Goal: Task Accomplishment & Management: Manage account settings

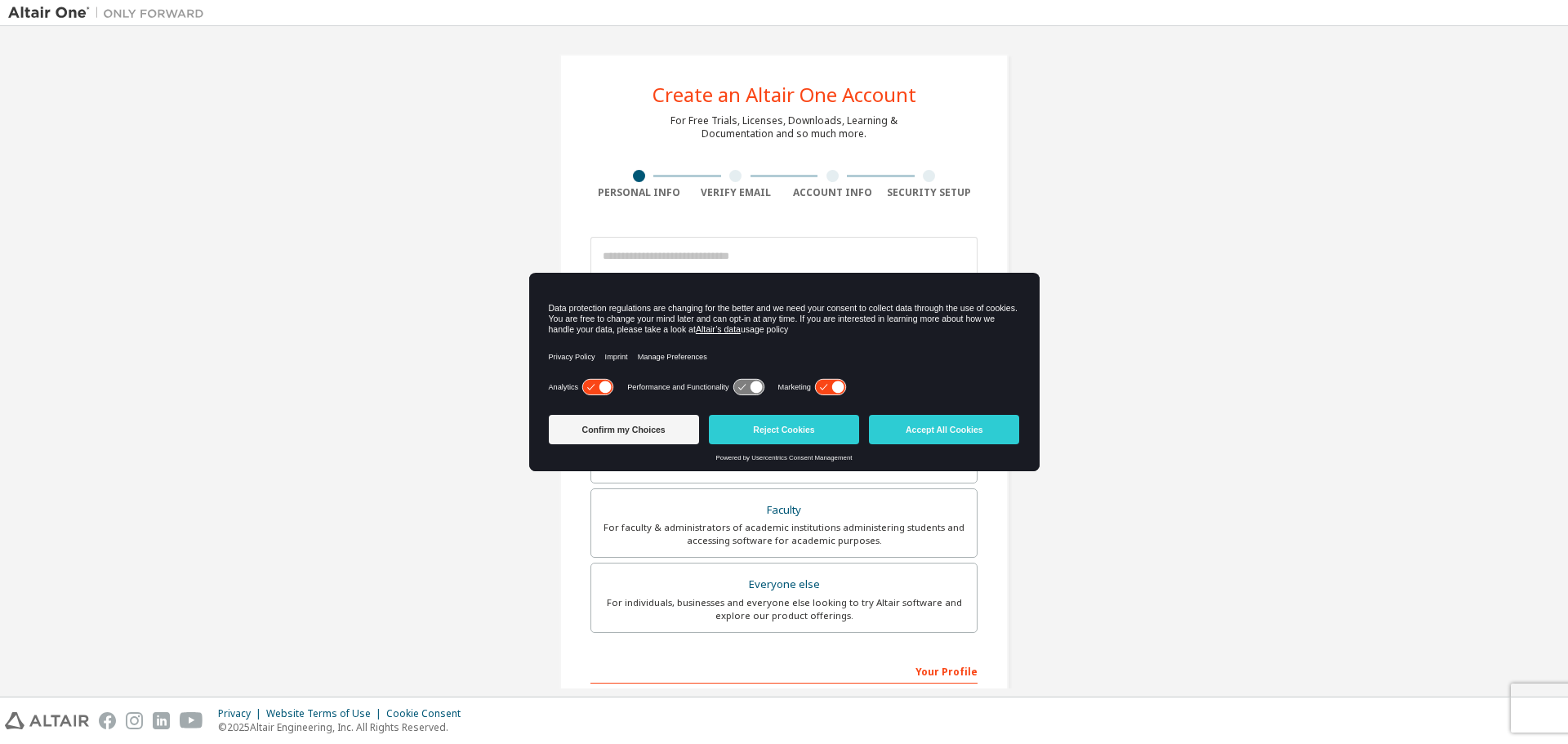
click at [1255, 407] on div "Create an Altair One Account For Free Trials, Licenses, Downloads, Learning & D…" at bounding box center [784, 467] width 1551 height 866
click at [993, 412] on div "Confirm my Choices Reject Cookies Accept All Cookies" at bounding box center [784, 431] width 471 height 46
click at [992, 443] on button "Accept All Cookies" at bounding box center [944, 430] width 151 height 29
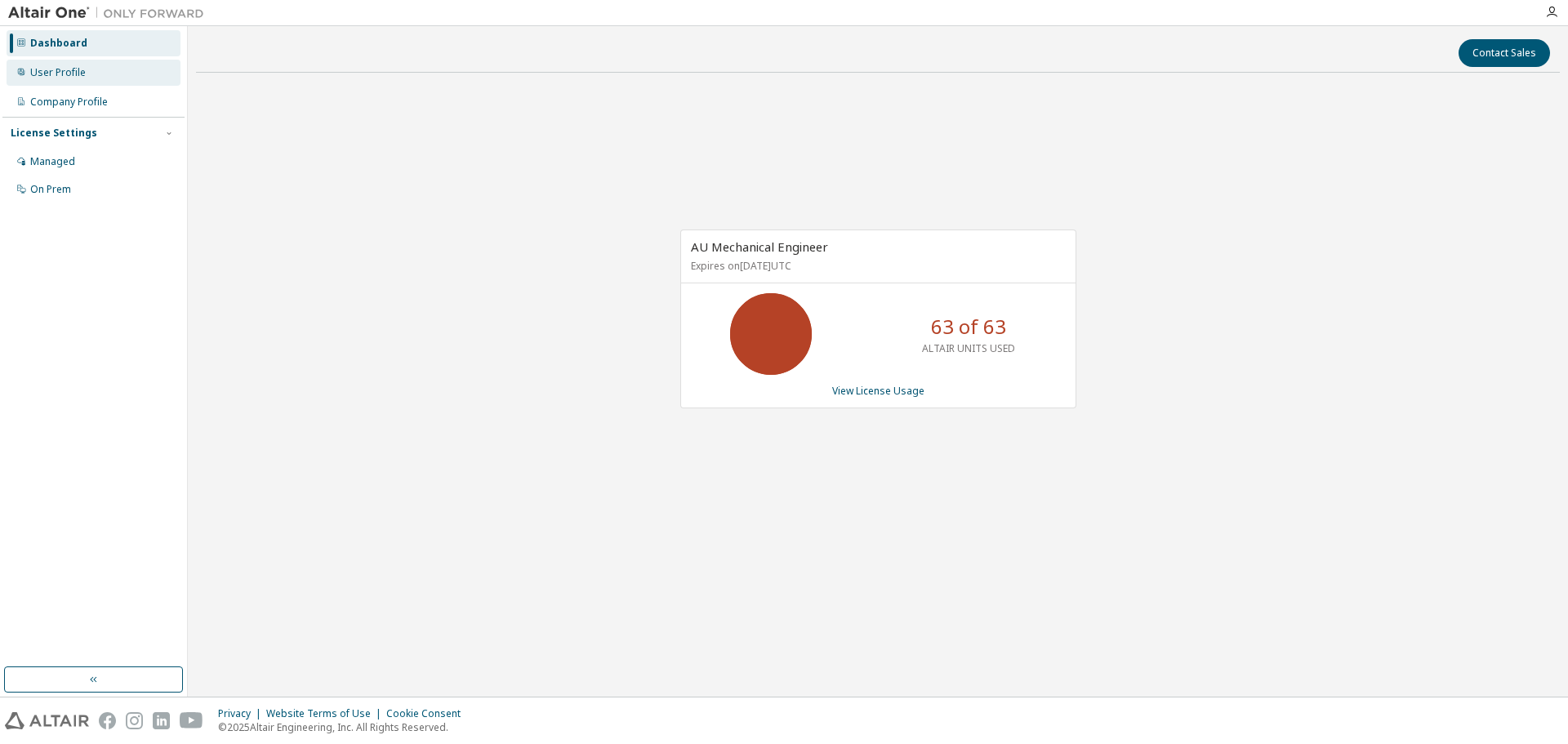
click at [130, 70] on div "User Profile" at bounding box center [93, 72] width 174 height 26
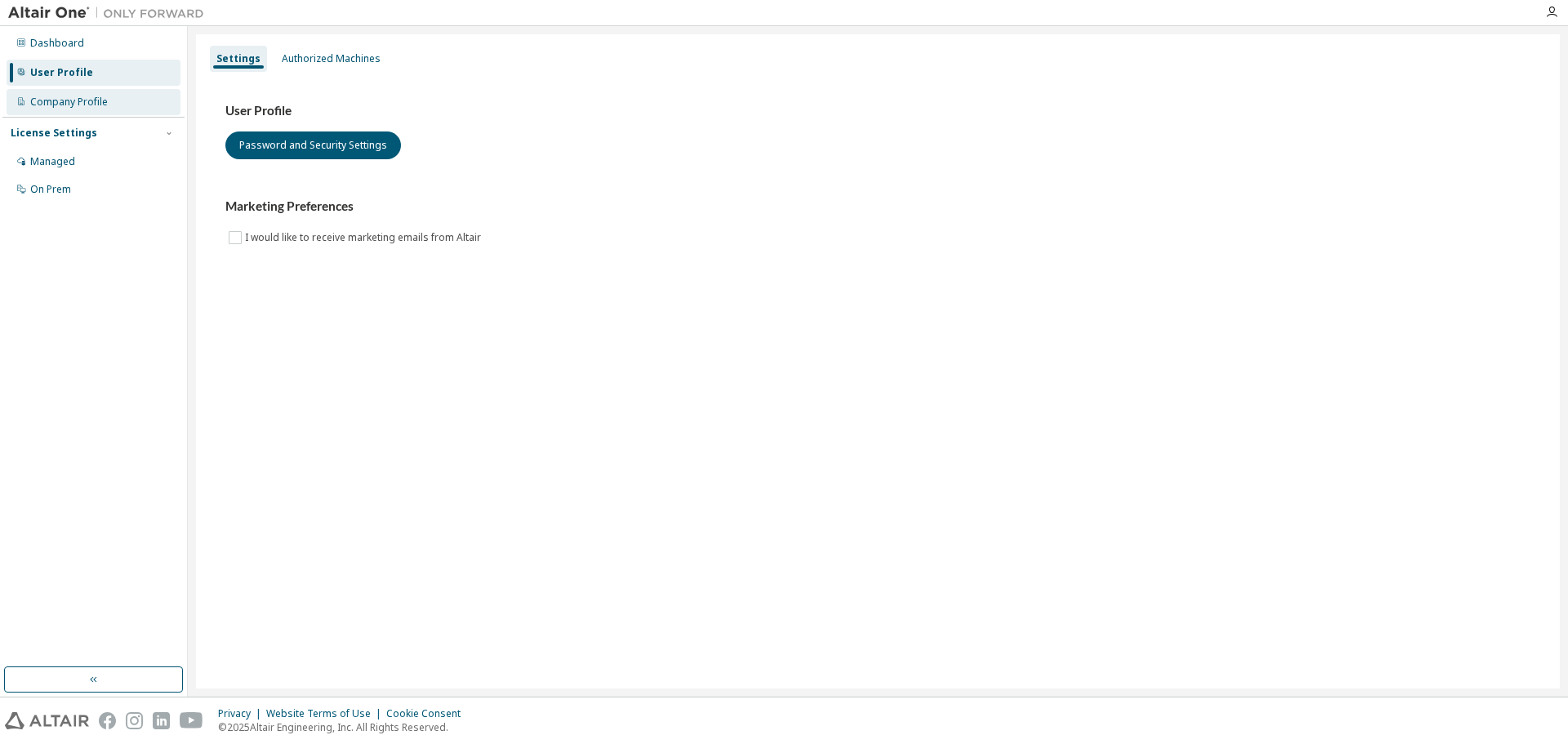
click at [130, 112] on div "Company Profile" at bounding box center [93, 102] width 174 height 26
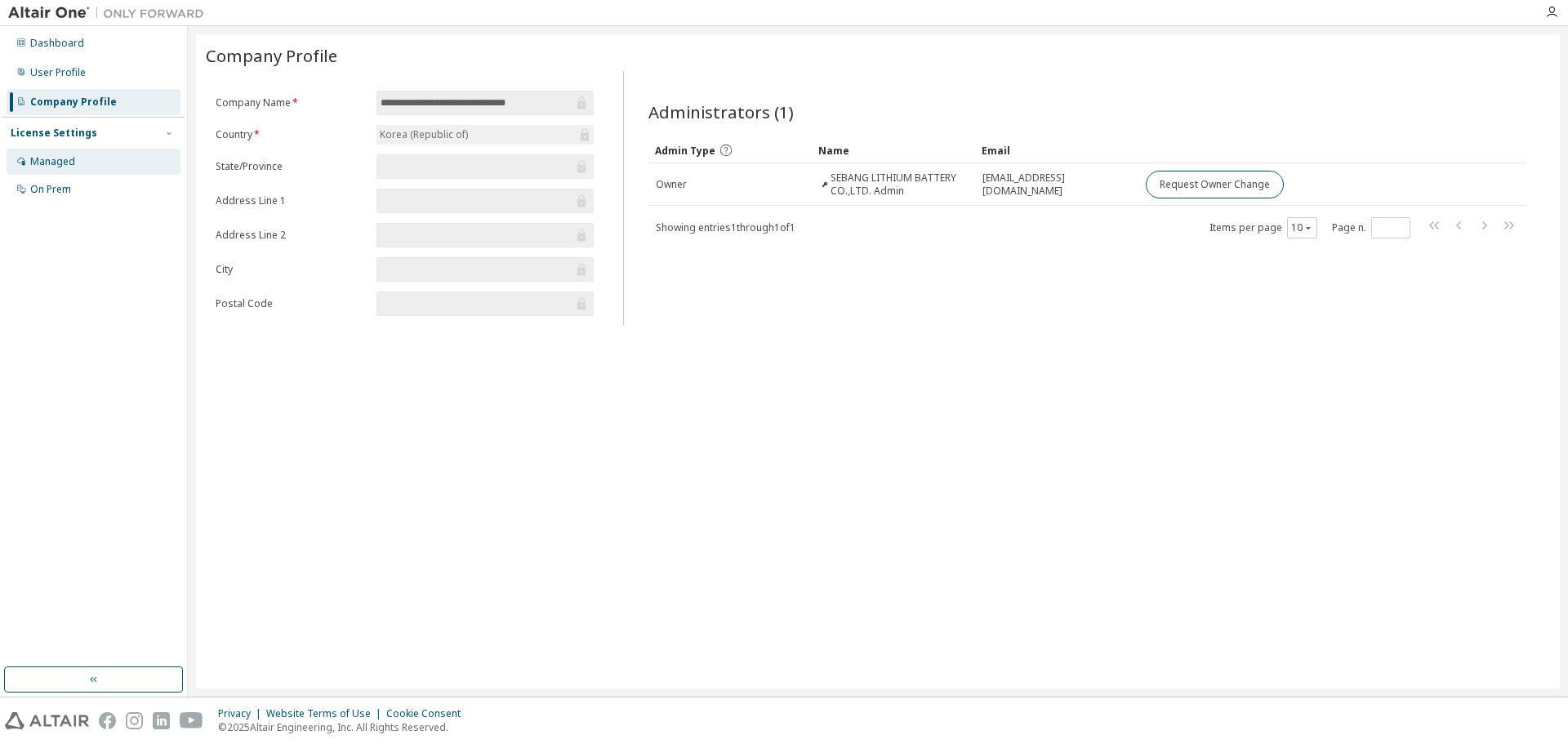
click at [86, 166] on div "Managed" at bounding box center [93, 161] width 174 height 26
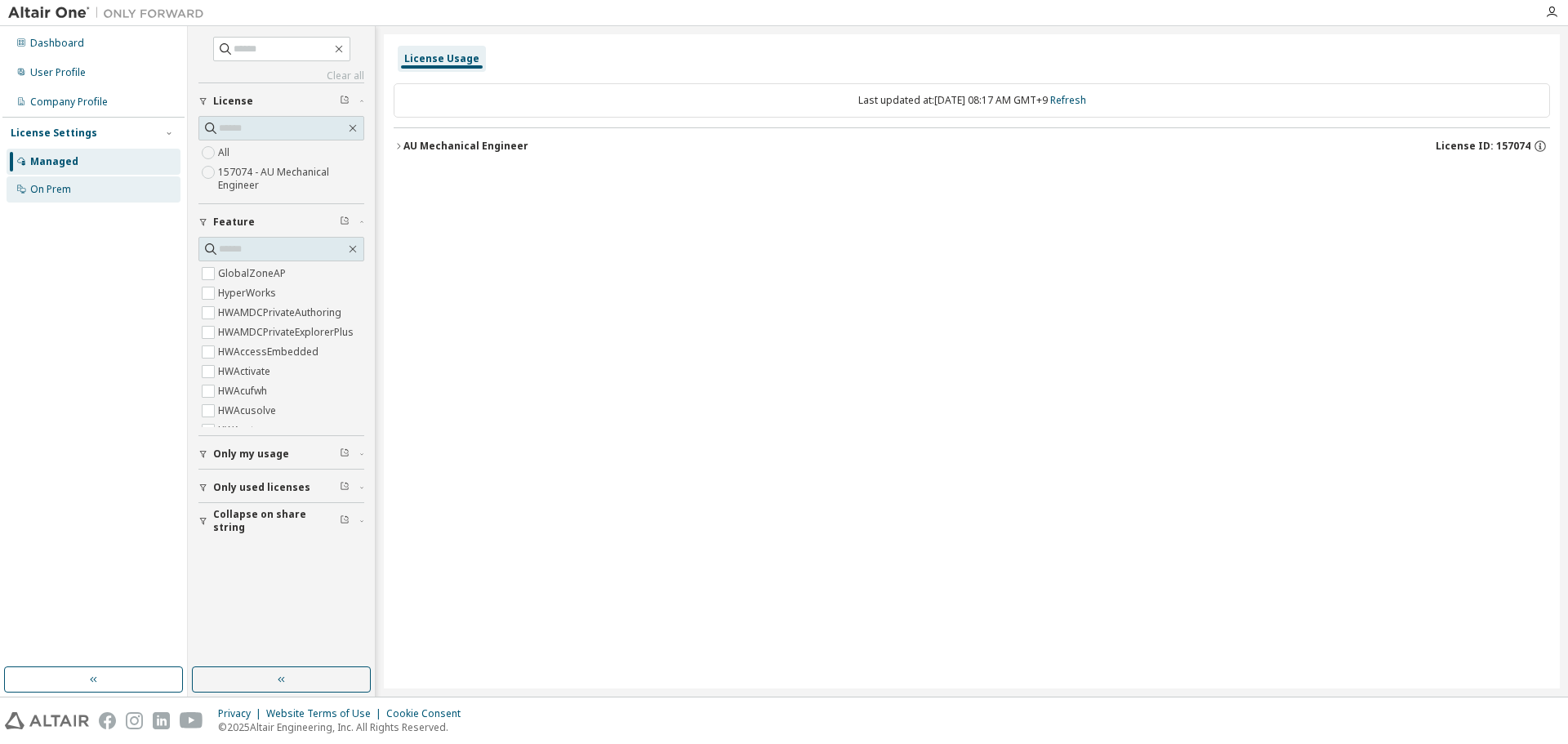
click at [82, 185] on div "On Prem" at bounding box center [93, 189] width 174 height 26
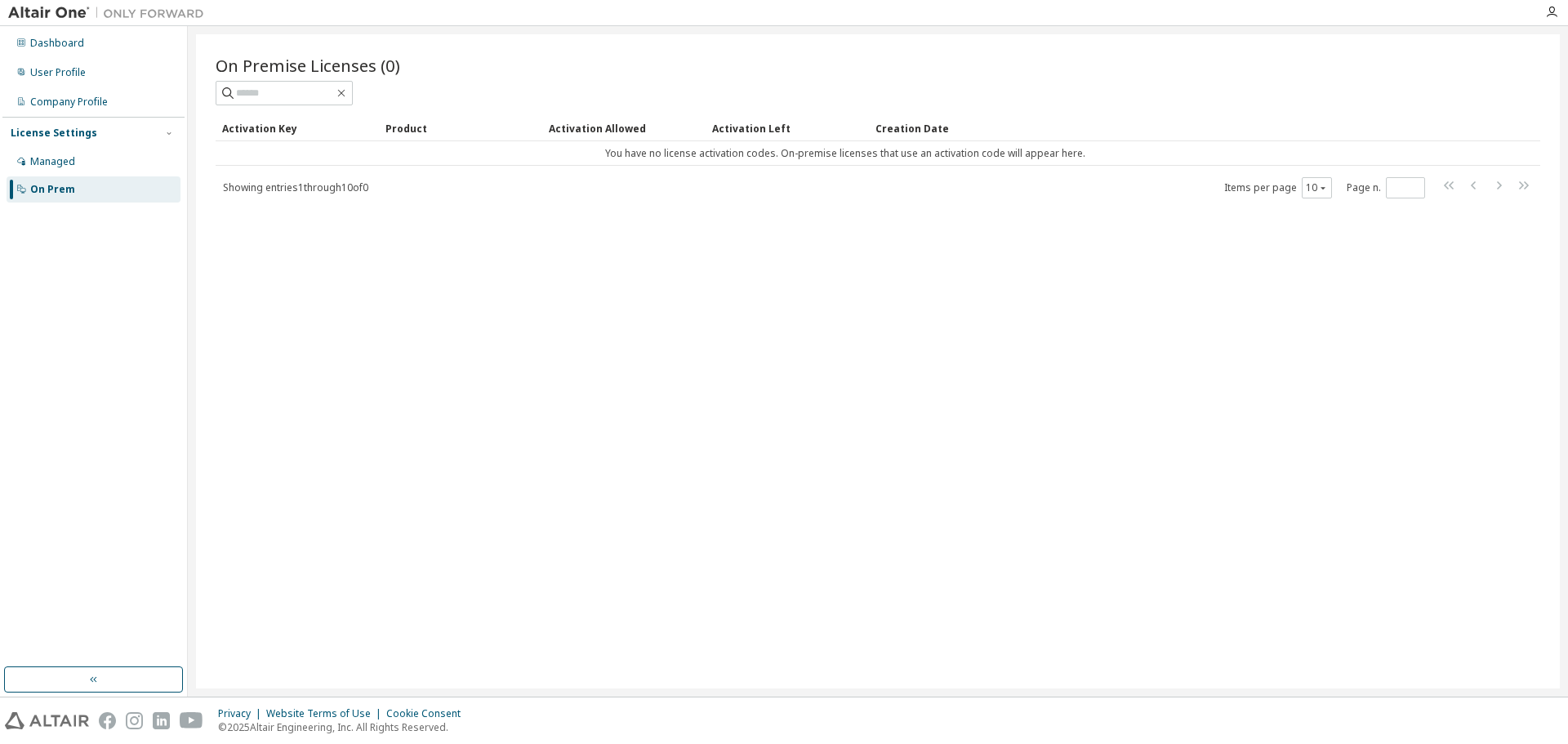
click at [1062, 502] on div "On Premise Licenses (0) Clear Load Save Save As Field Operator Value Select fil…" at bounding box center [878, 361] width 1364 height 655
